Goal: Information Seeking & Learning: Learn about a topic

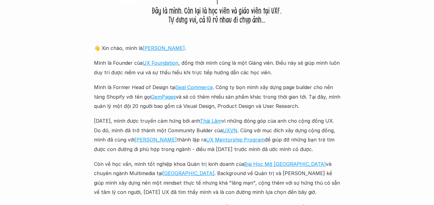
scroll to position [685, 0]
click at [149, 48] on link "[PERSON_NAME]" at bounding box center [164, 48] width 42 height 6
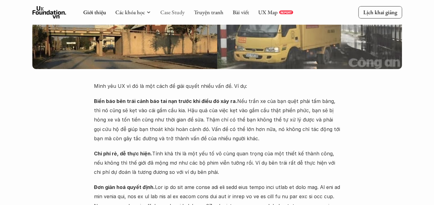
scroll to position [0, 0]
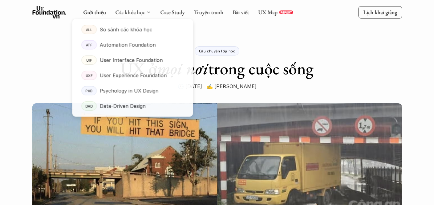
click at [146, 10] on icon at bounding box center [148, 12] width 5 height 5
click at [130, 48] on p "Automation Foundation" at bounding box center [127, 44] width 56 height 9
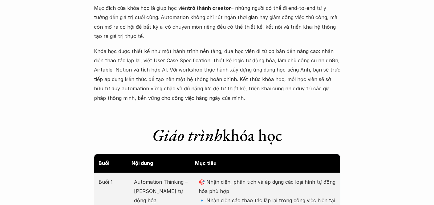
scroll to position [632, 0]
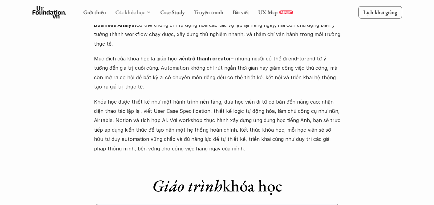
click at [140, 14] on link "Các khóa học" at bounding box center [130, 12] width 30 height 7
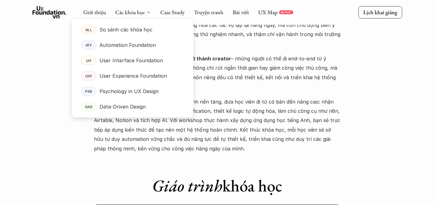
click at [148, 12] on icon at bounding box center [148, 12] width 5 height 5
click at [138, 77] on p "User Experience Foundation" at bounding box center [132, 75] width 67 height 9
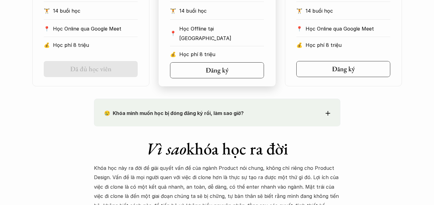
scroll to position [496, 0]
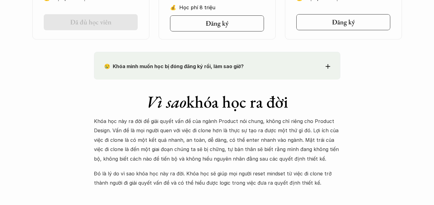
click at [309, 65] on div "😢 Khóa mình muốn học bị đóng đăng ký rồi, làm sao giờ?" at bounding box center [217, 66] width 226 height 9
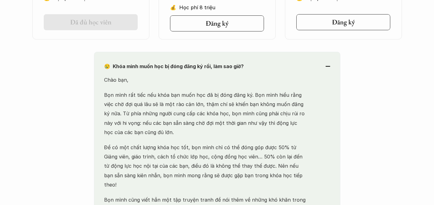
click at [309, 65] on div "😢 Khóa mình muốn học bị đóng đăng ký rồi, làm sao giờ?" at bounding box center [217, 66] width 226 height 9
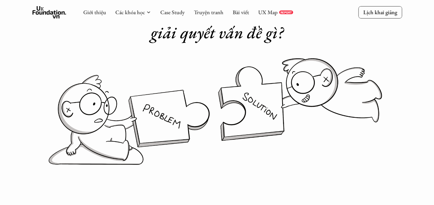
scroll to position [0, 0]
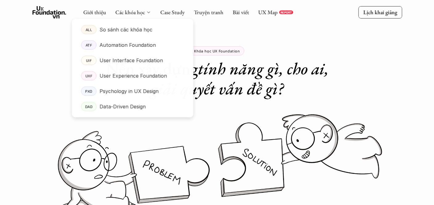
click at [146, 11] on icon at bounding box center [148, 12] width 5 height 5
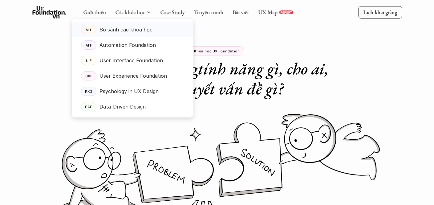
click at [137, 30] on p "So sánh các khóa học" at bounding box center [125, 29] width 53 height 9
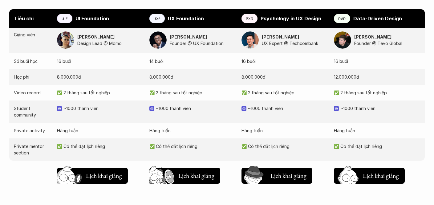
scroll to position [636, 0]
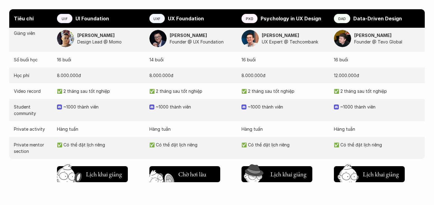
click at [189, 176] on h5 "Lịch khai giảng" at bounding box center [196, 172] width 36 height 9
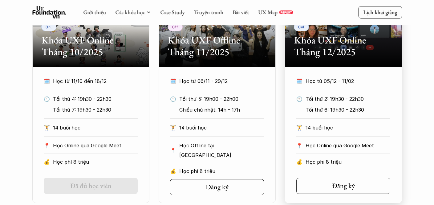
scroll to position [332, 0]
